Goal: Find specific page/section: Find specific page/section

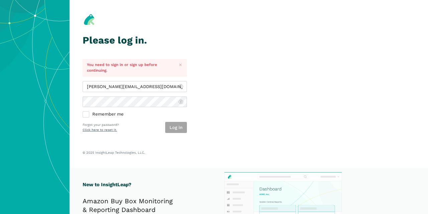
click at [170, 126] on button "Log in" at bounding box center [176, 127] width 22 height 11
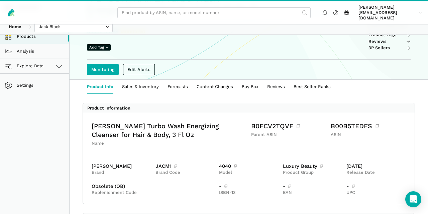
scroll to position [70, 0]
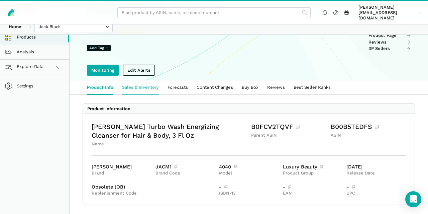
click at [136, 80] on link "Sales & Inventory" at bounding box center [140, 87] width 45 height 14
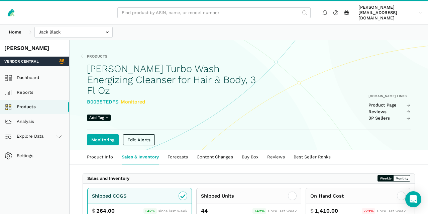
drag, startPoint x: 88, startPoint y: 62, endPoint x: 242, endPoint y: 75, distance: 155.0
click at [242, 75] on h1 "[PERSON_NAME] Turbo Wash Energizing Cleanser for Hair & Body, 3 Fl Oz" at bounding box center [174, 79] width 174 height 33
click at [266, 53] on div "Products Jack Black Turbo Wash Energizing Cleanser for Hair & Body, 3 Fl Oz B00…" at bounding box center [249, 80] width 324 height 81
click at [387, 102] on link "Product Page" at bounding box center [390, 104] width 42 height 5
